Goal: Information Seeking & Learning: Learn about a topic

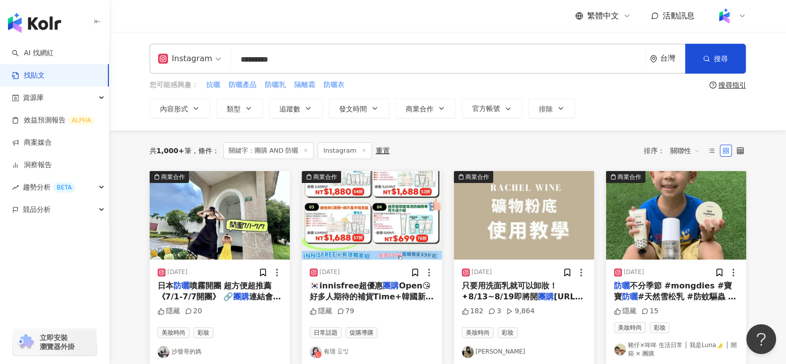
click at [211, 54] on span "Instagram" at bounding box center [189, 59] width 63 height 16
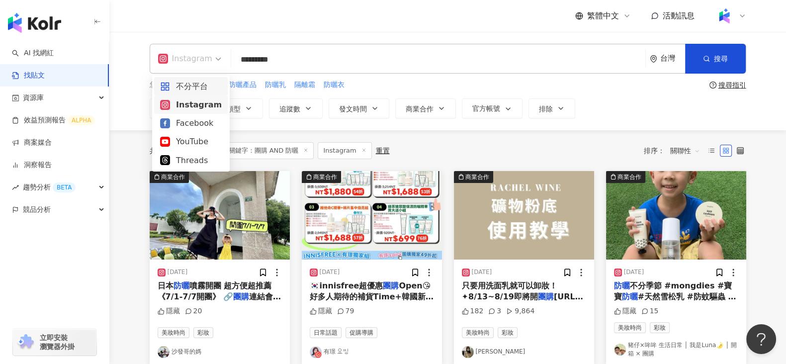
click at [193, 87] on div "不分平台" at bounding box center [191, 86] width 62 height 12
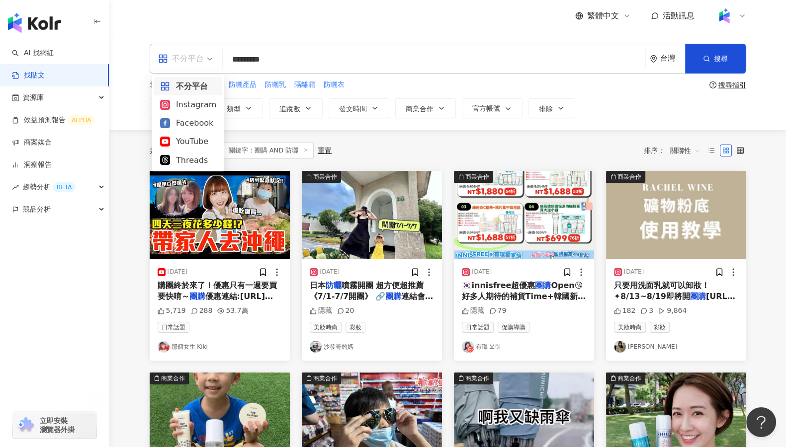
click at [207, 59] on span "不分平台" at bounding box center [185, 59] width 55 height 16
click at [199, 110] on div "Instagram" at bounding box center [188, 104] width 56 height 12
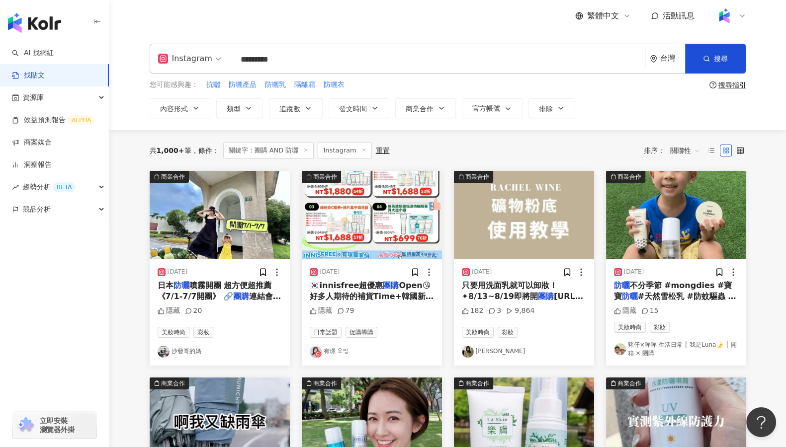
scroll to position [2, 0]
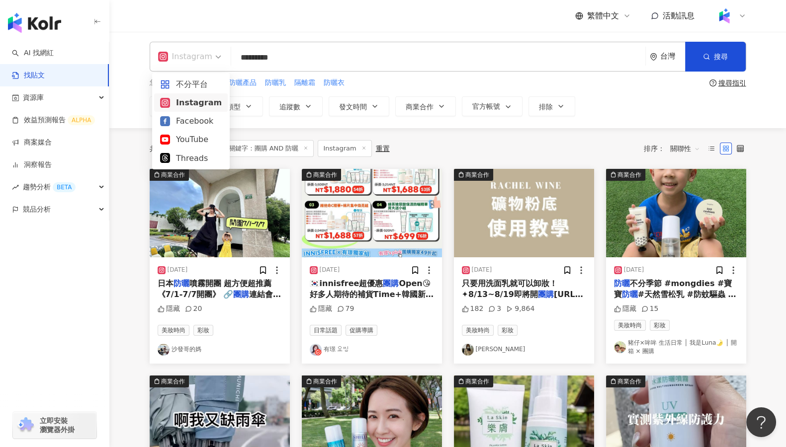
click at [214, 59] on span "Instagram" at bounding box center [189, 57] width 63 height 16
click at [203, 84] on div "不分平台" at bounding box center [191, 84] width 62 height 12
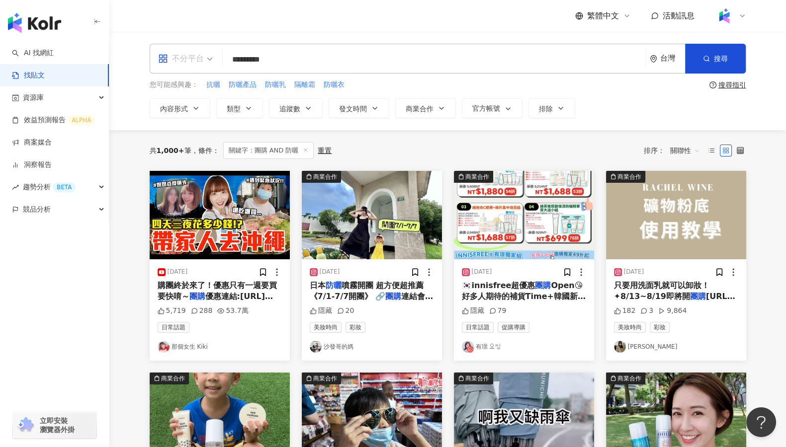
click at [210, 58] on span "不分平台" at bounding box center [185, 59] width 55 height 16
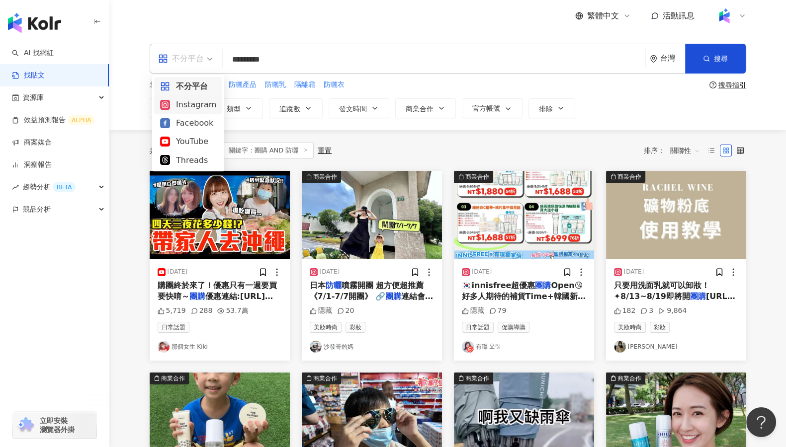
click at [196, 104] on div "Instagram" at bounding box center [188, 104] width 56 height 12
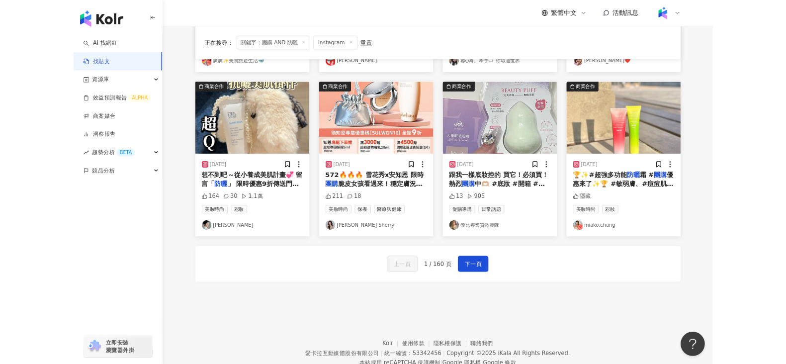
scroll to position [479, 0]
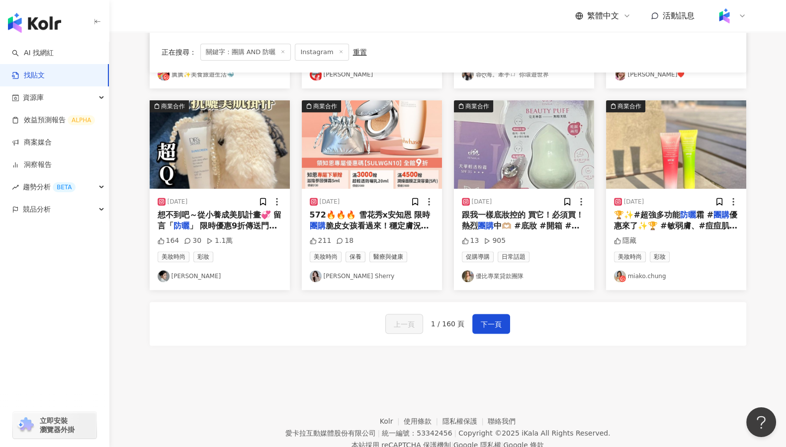
click at [650, 281] on link "miako.chung" at bounding box center [676, 276] width 124 height 12
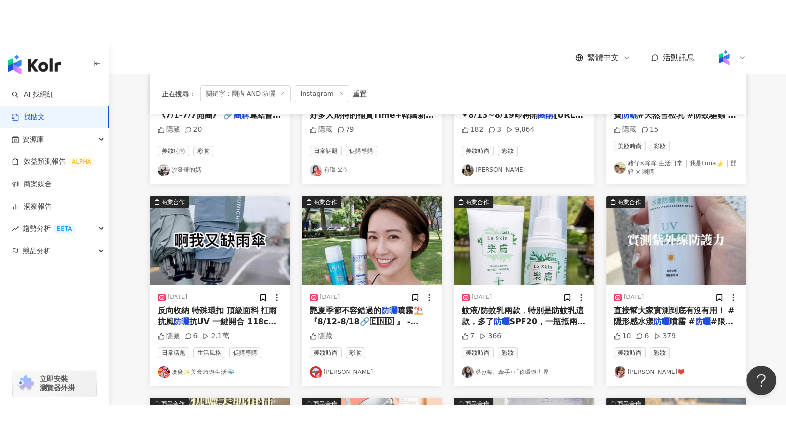
scroll to position [0, 0]
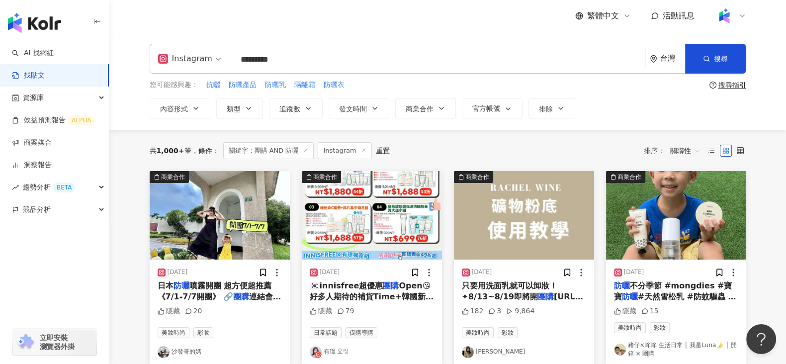
click at [253, 6] on div "繁體中文 活動訊息" at bounding box center [448, 16] width 596 height 32
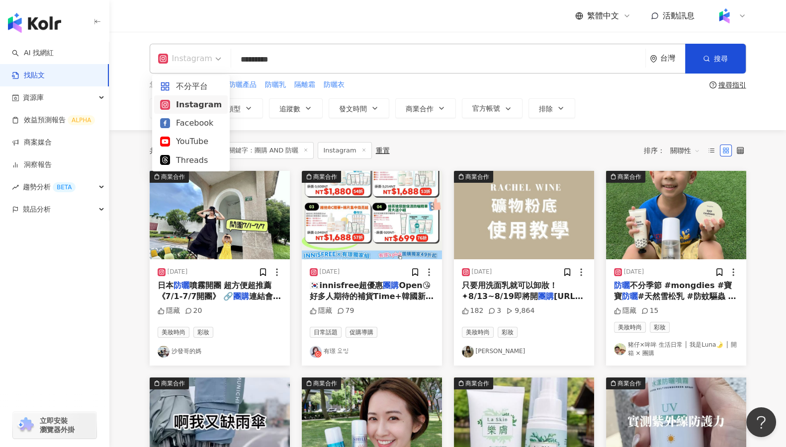
click at [216, 55] on span "Instagram" at bounding box center [189, 59] width 63 height 16
click at [206, 78] on div "不分平台" at bounding box center [191, 86] width 74 height 18
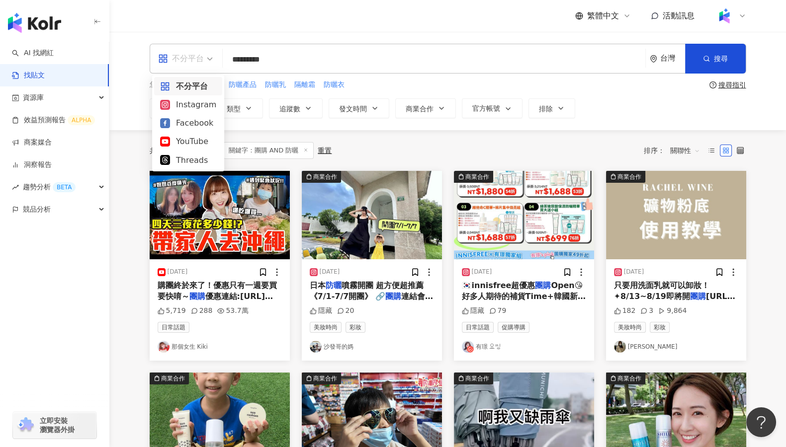
click at [206, 52] on span "不分平台" at bounding box center [185, 59] width 55 height 16
click at [196, 107] on div "Instagram" at bounding box center [188, 104] width 56 height 12
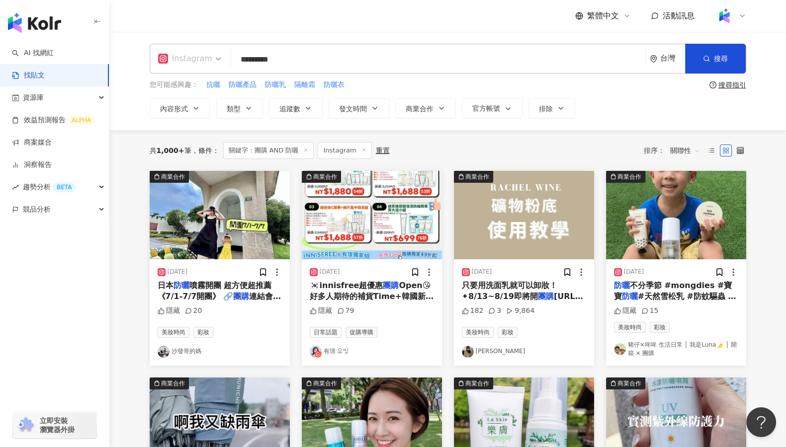
click at [210, 60] on span "Instagram" at bounding box center [189, 59] width 63 height 16
click at [197, 88] on div "不分平台" at bounding box center [191, 86] width 62 height 12
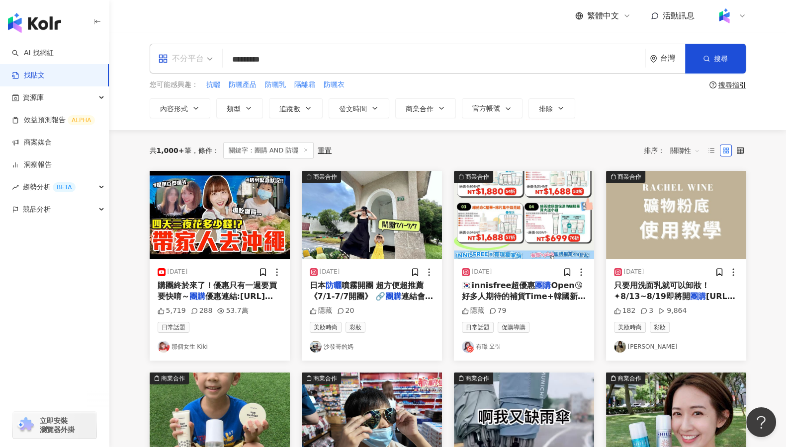
click at [202, 58] on div "不分平台" at bounding box center [181, 59] width 46 height 16
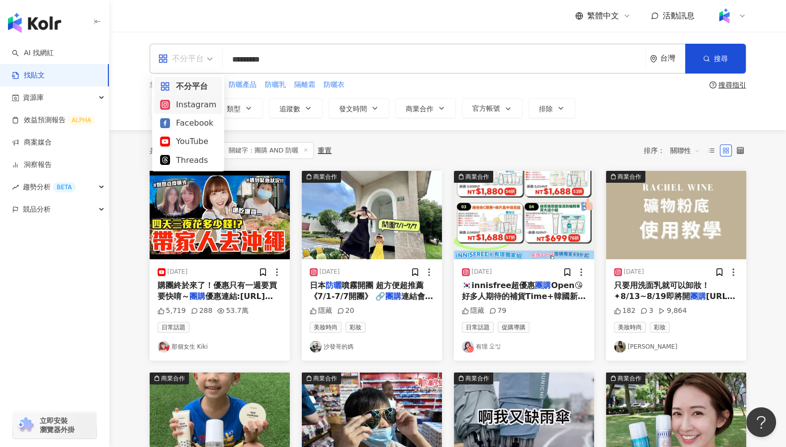
click at [192, 100] on div "Instagram" at bounding box center [188, 104] width 56 height 12
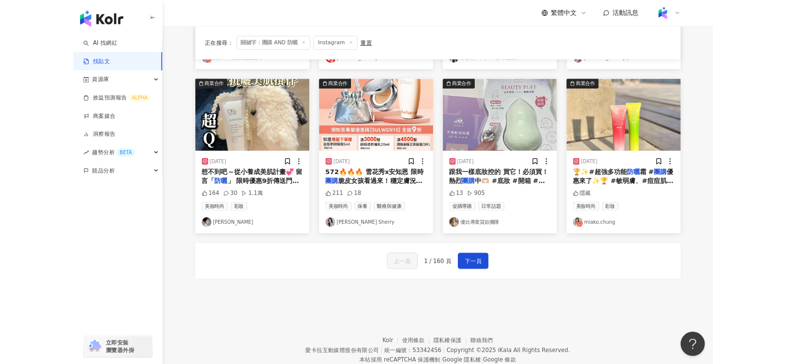
scroll to position [512, 0]
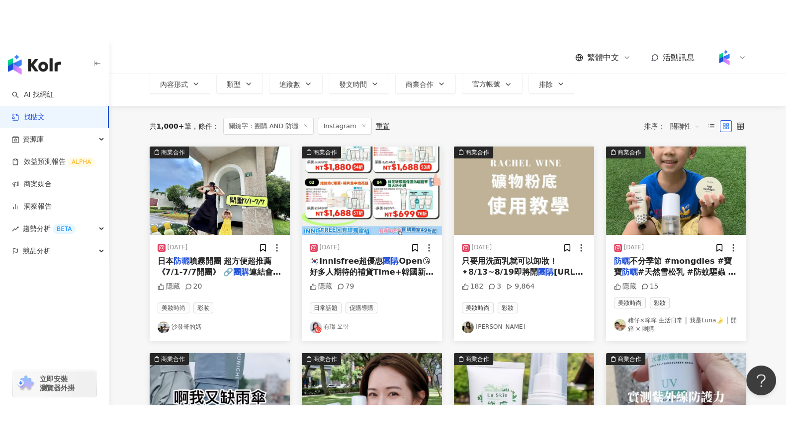
scroll to position [0, 0]
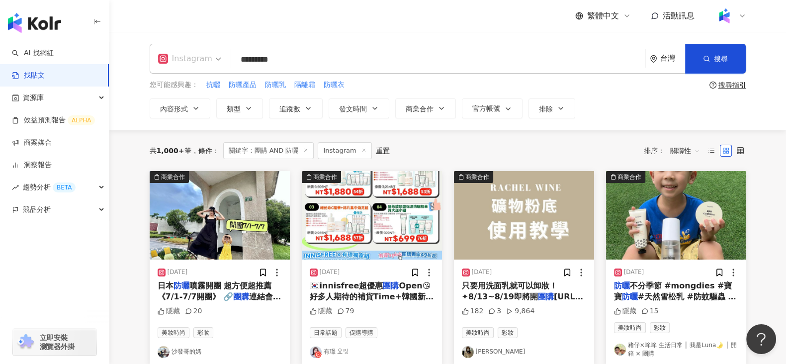
click at [218, 58] on div "Instagram" at bounding box center [190, 58] width 74 height 29
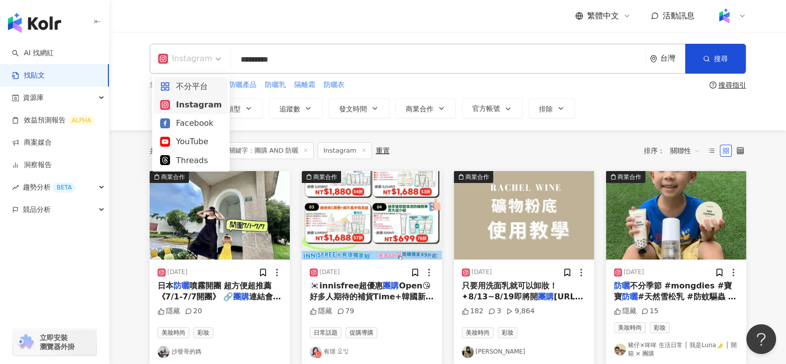
click at [203, 79] on div "不分平台" at bounding box center [191, 86] width 74 height 18
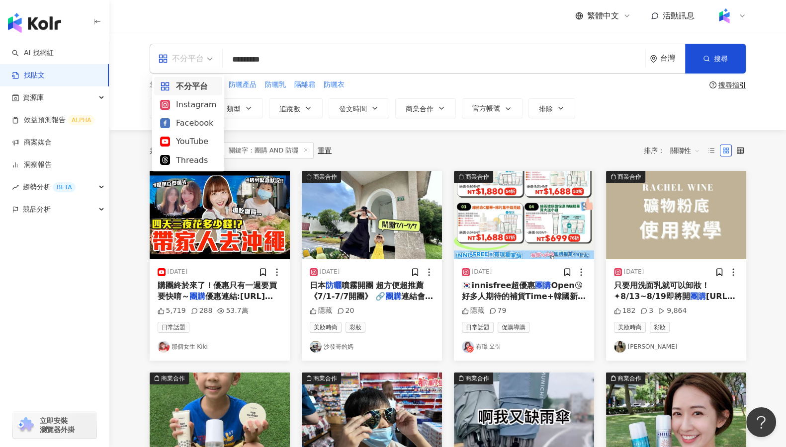
click at [211, 58] on span "不分平台" at bounding box center [185, 59] width 55 height 16
click at [201, 108] on div "Instagram" at bounding box center [188, 104] width 56 height 12
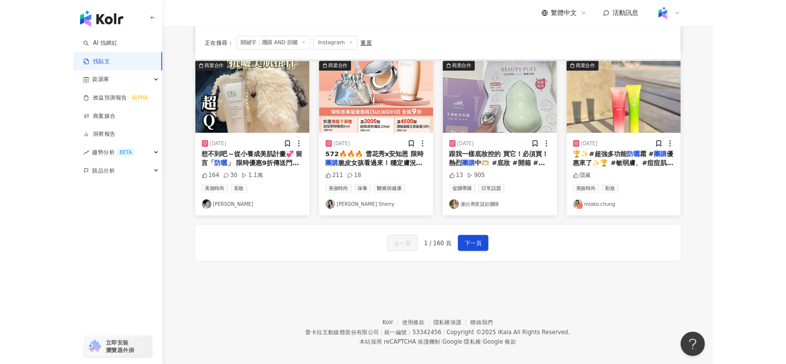
scroll to position [512, 0]
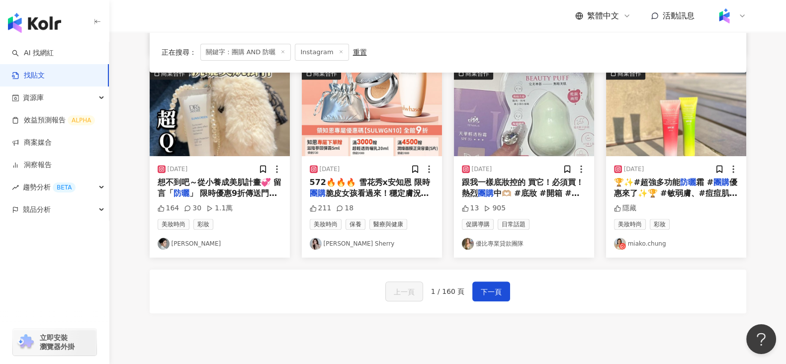
click at [646, 296] on div "上一頁 1 / 160 頁 下一頁" at bounding box center [448, 291] width 596 height 44
